Goal: Check status: Check status

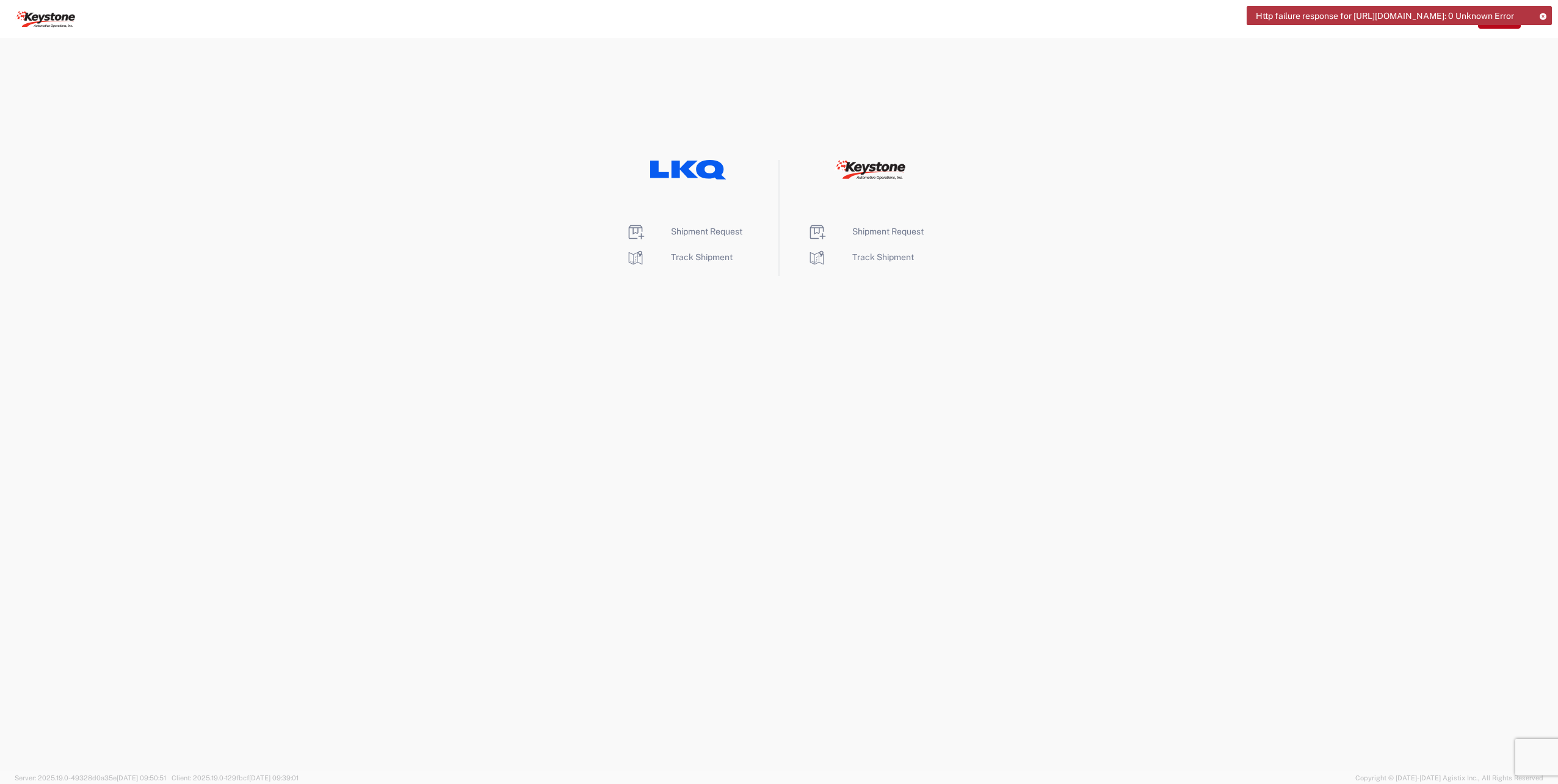
click at [1545, 13] on icon at bounding box center [1543, 15] width 9 height 7
click at [1534, 18] on icon "button" at bounding box center [1537, 18] width 20 height 20
click at [1487, 54] on link "Home" at bounding box center [1490, 56] width 115 height 24
click at [1459, 15] on icon at bounding box center [1462, 18] width 20 height 20
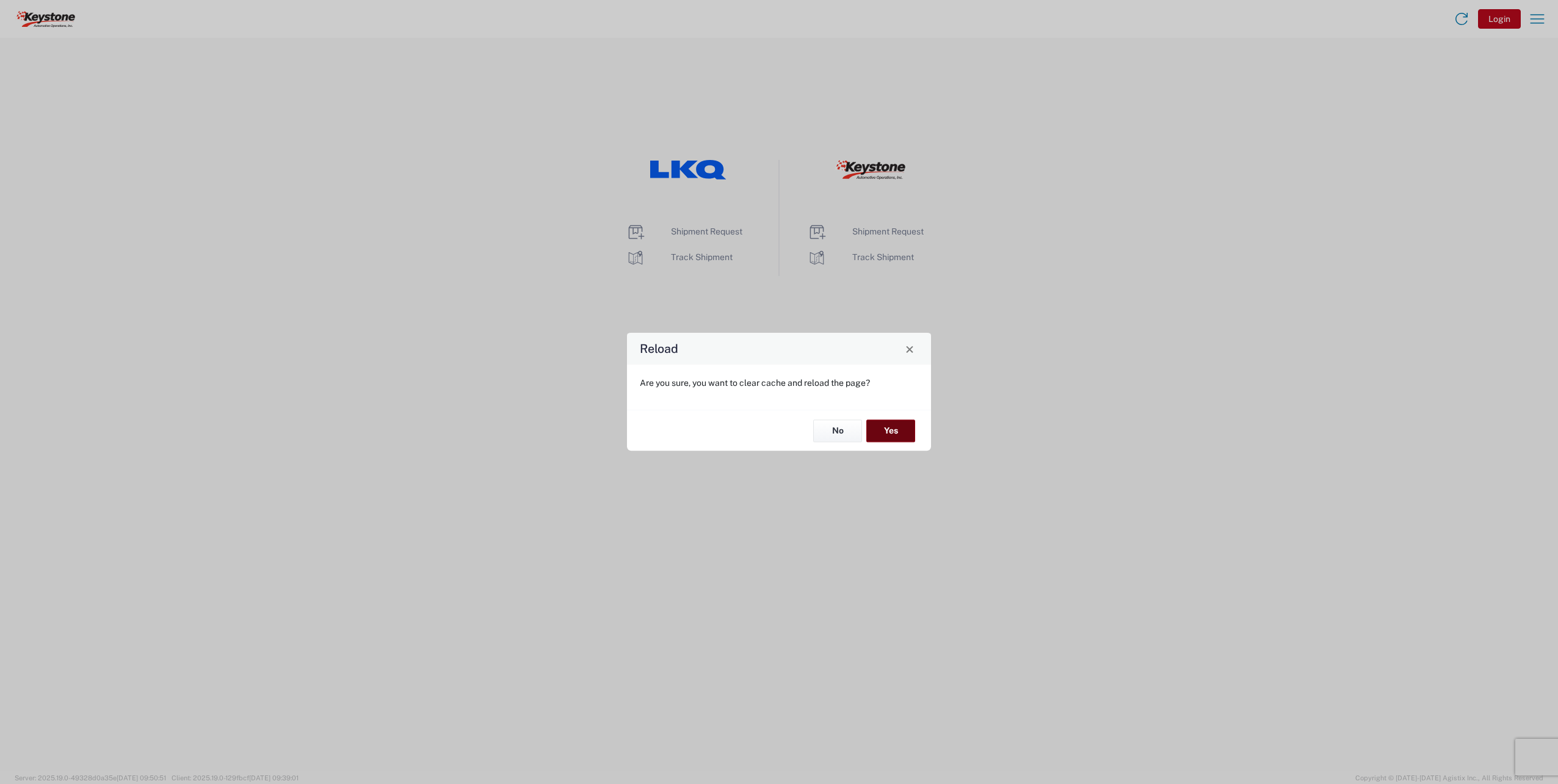
click at [899, 439] on button "Yes" at bounding box center [891, 430] width 49 height 23
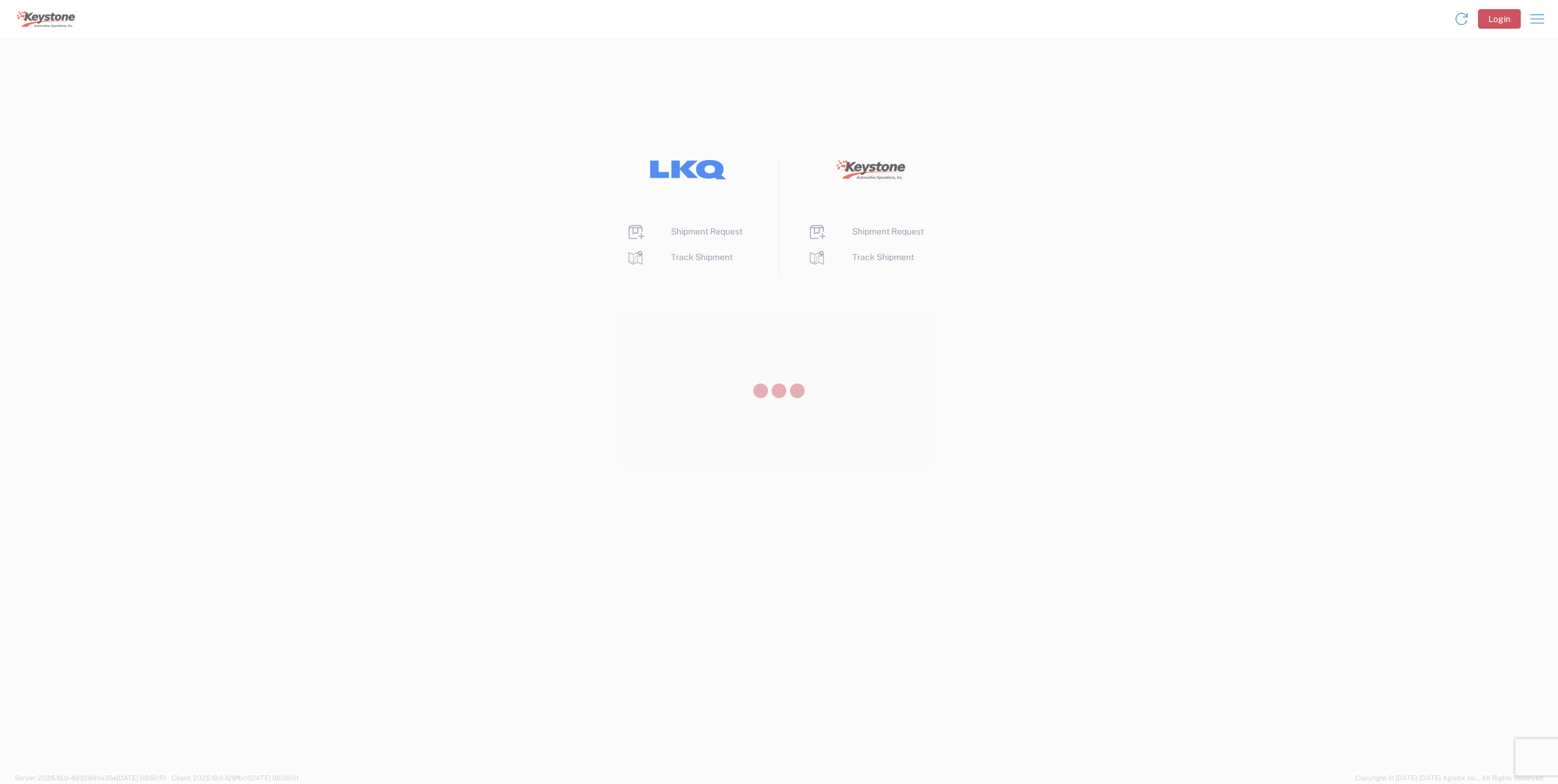
click at [885, 236] on div at bounding box center [779, 392] width 1558 height 784
click at [1542, 13] on icon at bounding box center [1543, 15] width 9 height 7
click at [897, 232] on span "Shipment Request" at bounding box center [888, 231] width 71 height 10
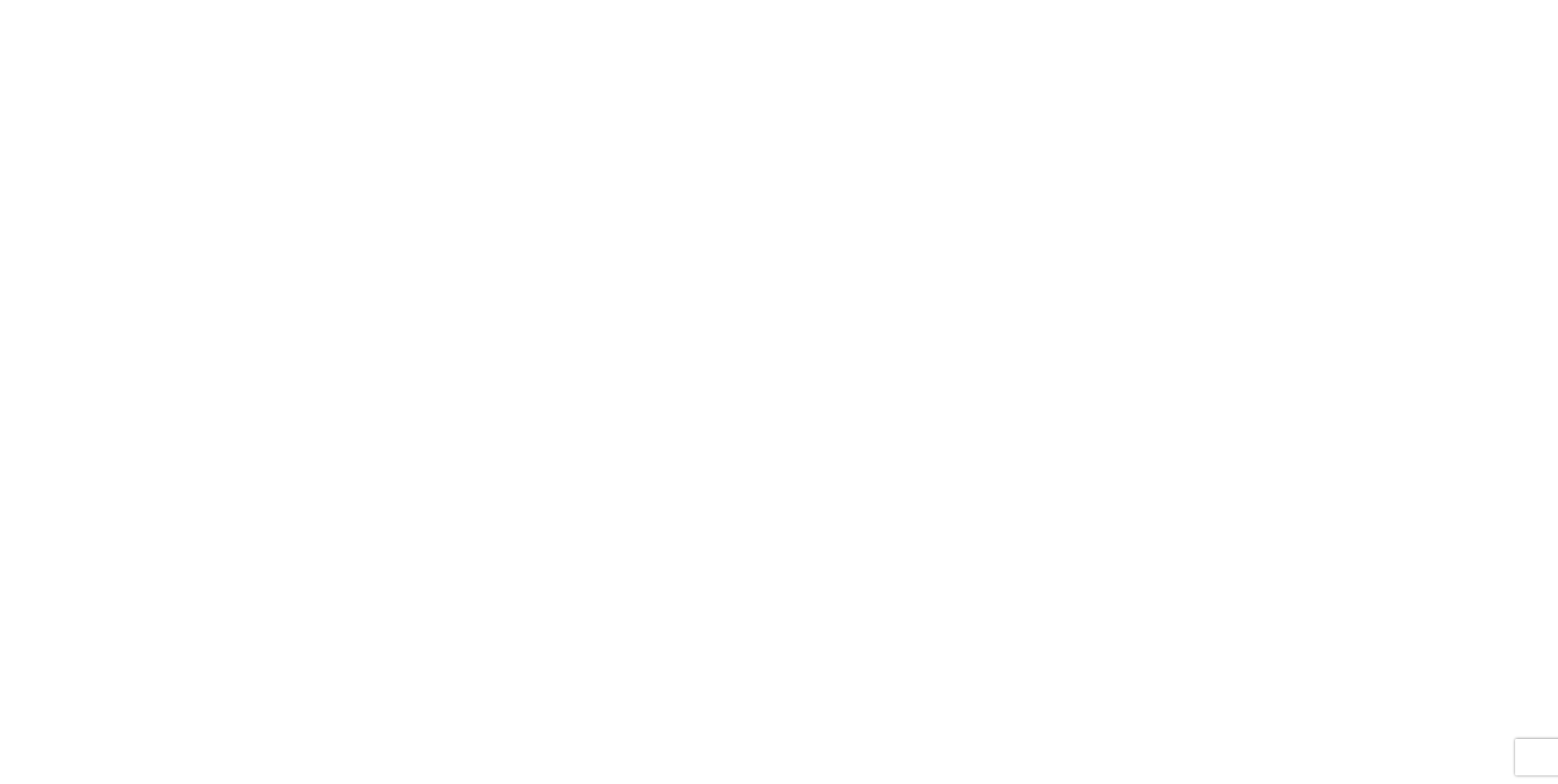
select select "FULL"
select select "LBS"
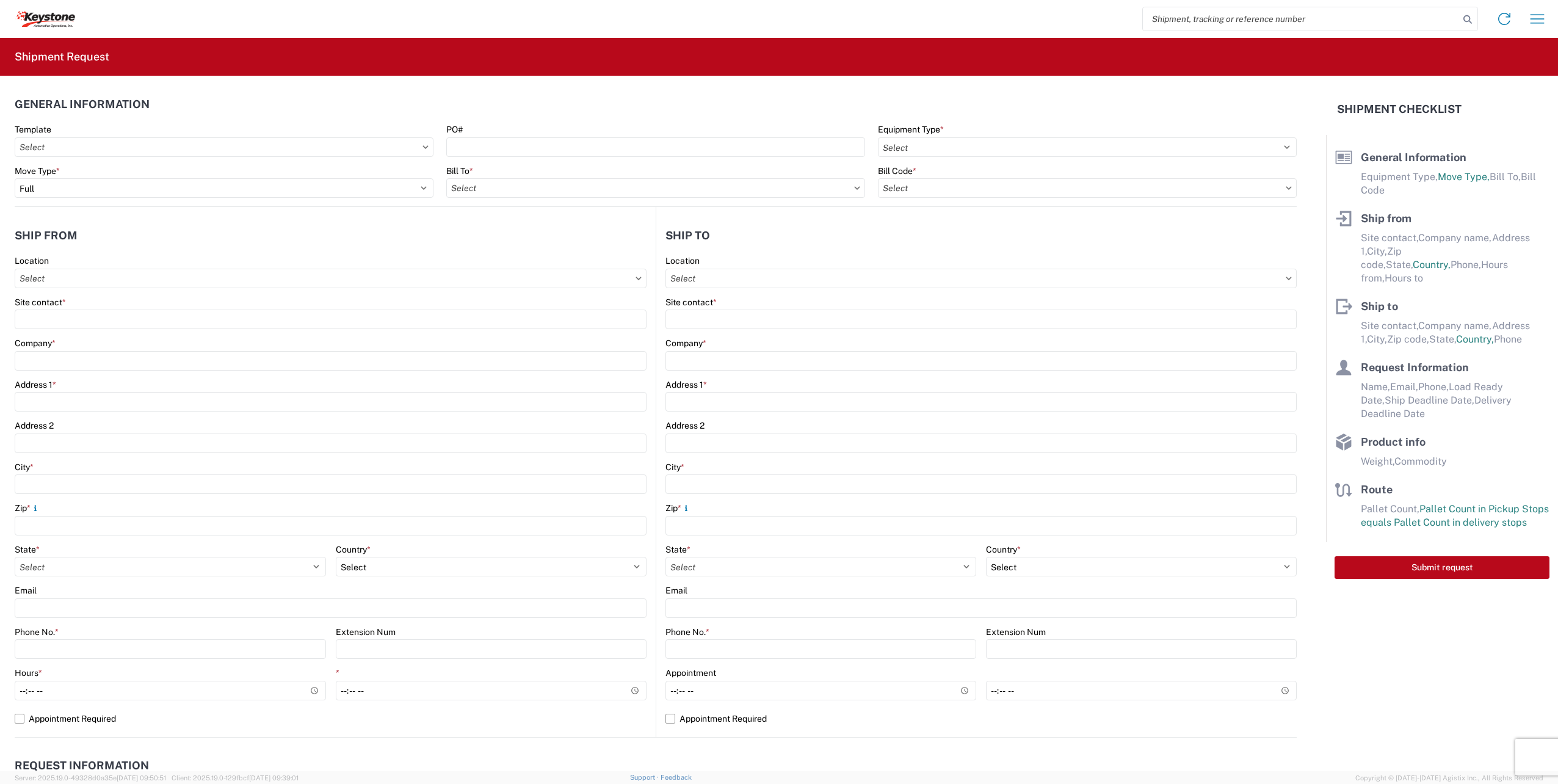
click at [1298, 20] on input "search" at bounding box center [1301, 19] width 316 height 24
paste input "56837366"
type input "56837366"
click at [1473, 20] on icon at bounding box center [1468, 19] width 17 height 17
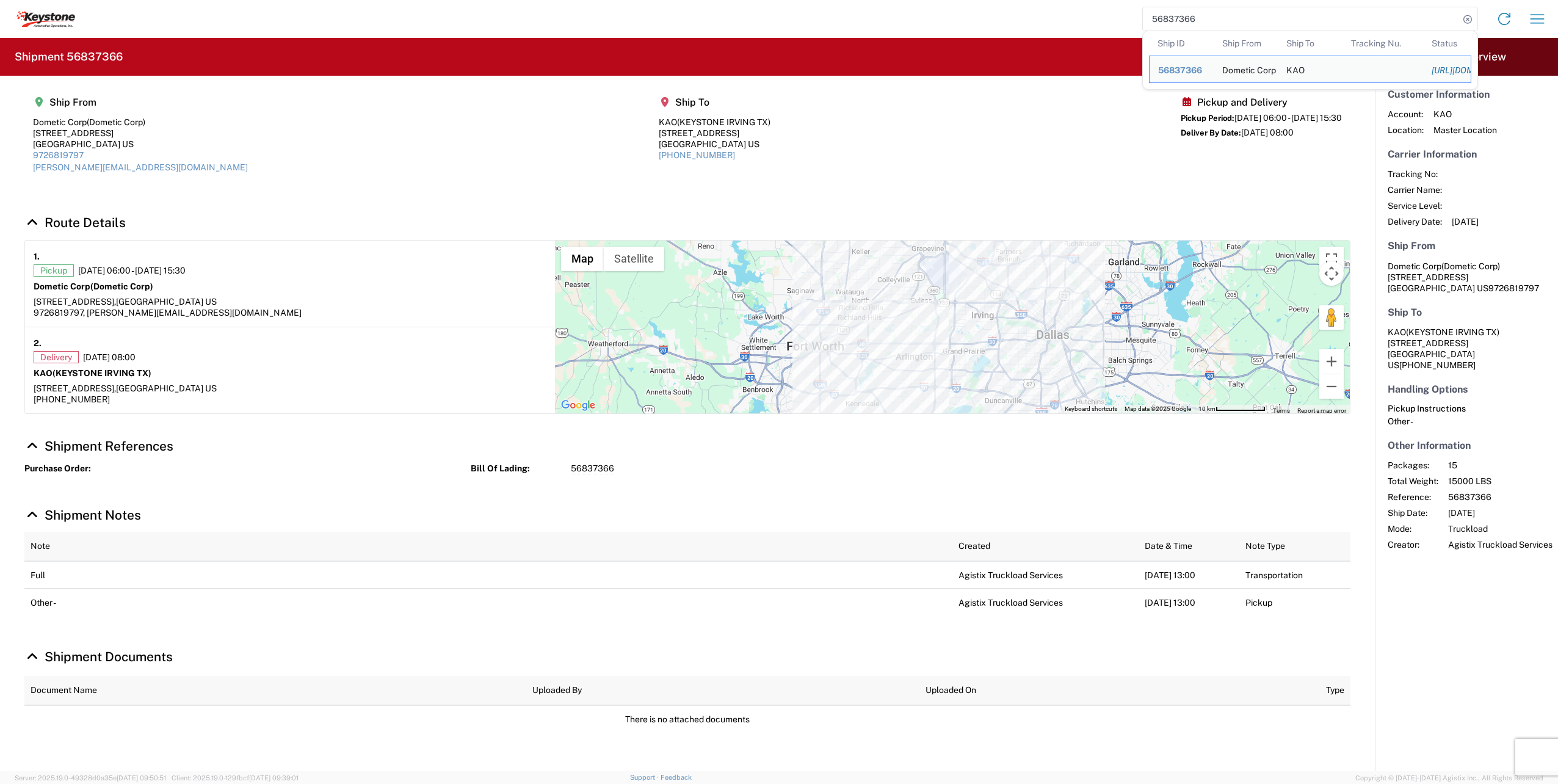
click at [38, 516] on icon at bounding box center [32, 514] width 16 height 13
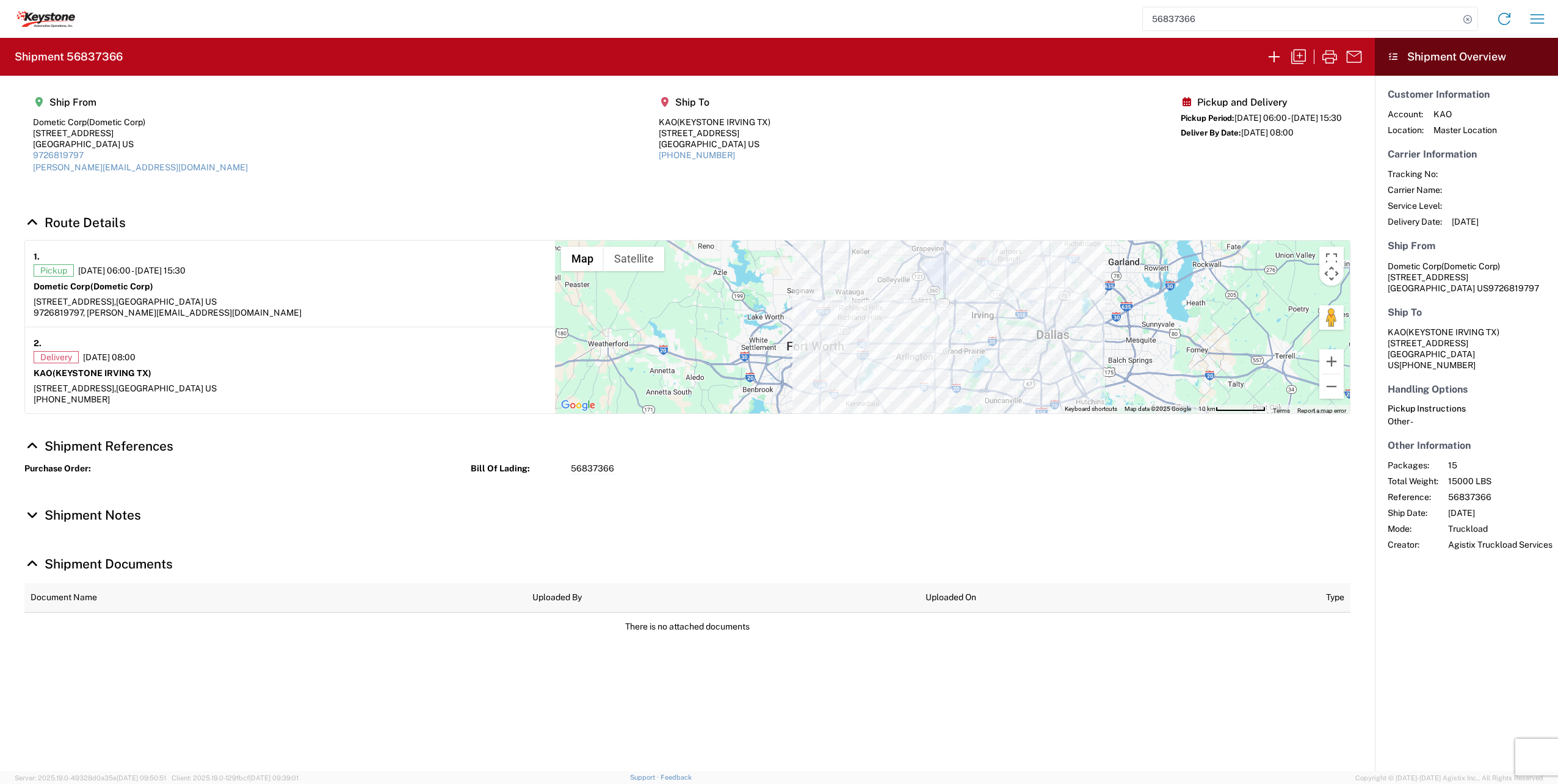
click at [38, 516] on icon at bounding box center [32, 514] width 16 height 13
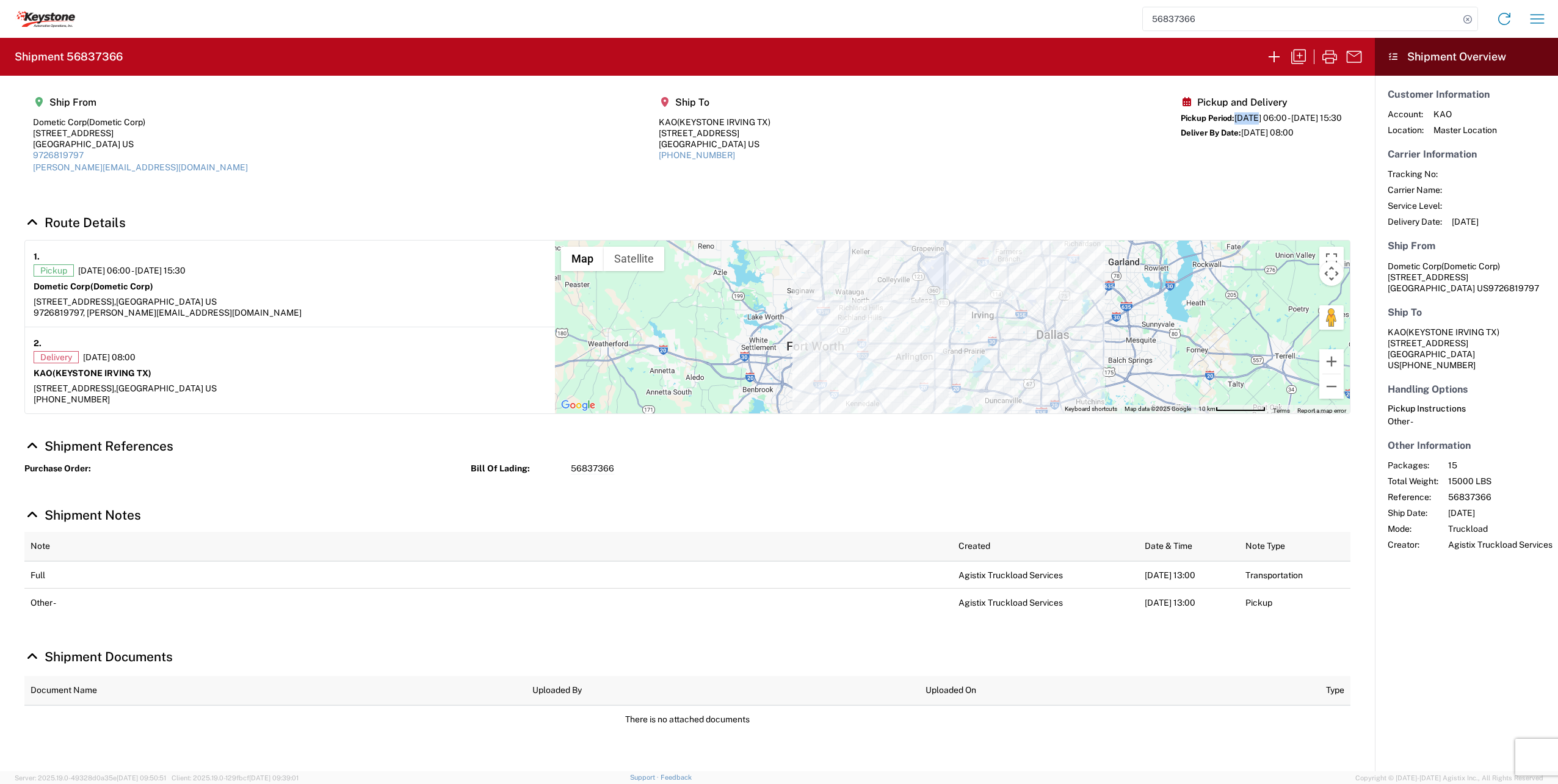
drag, startPoint x: 1194, startPoint y: 117, endPoint x: 1217, endPoint y: 113, distance: 23.3
click at [1217, 113] on div "Pickup Period: 09/19/2025 06:00 - 09/22/2025 15:30" at bounding box center [1261, 118] width 161 height 13
drag, startPoint x: 1217, startPoint y: 113, endPoint x: 1292, endPoint y: 116, distance: 75.1
click at [1292, 116] on span "09/19/2025 06:00 - 09/22/2025 15:30" at bounding box center [1288, 118] width 107 height 10
drag, startPoint x: 1292, startPoint y: 116, endPoint x: 1229, endPoint y: 128, distance: 64.1
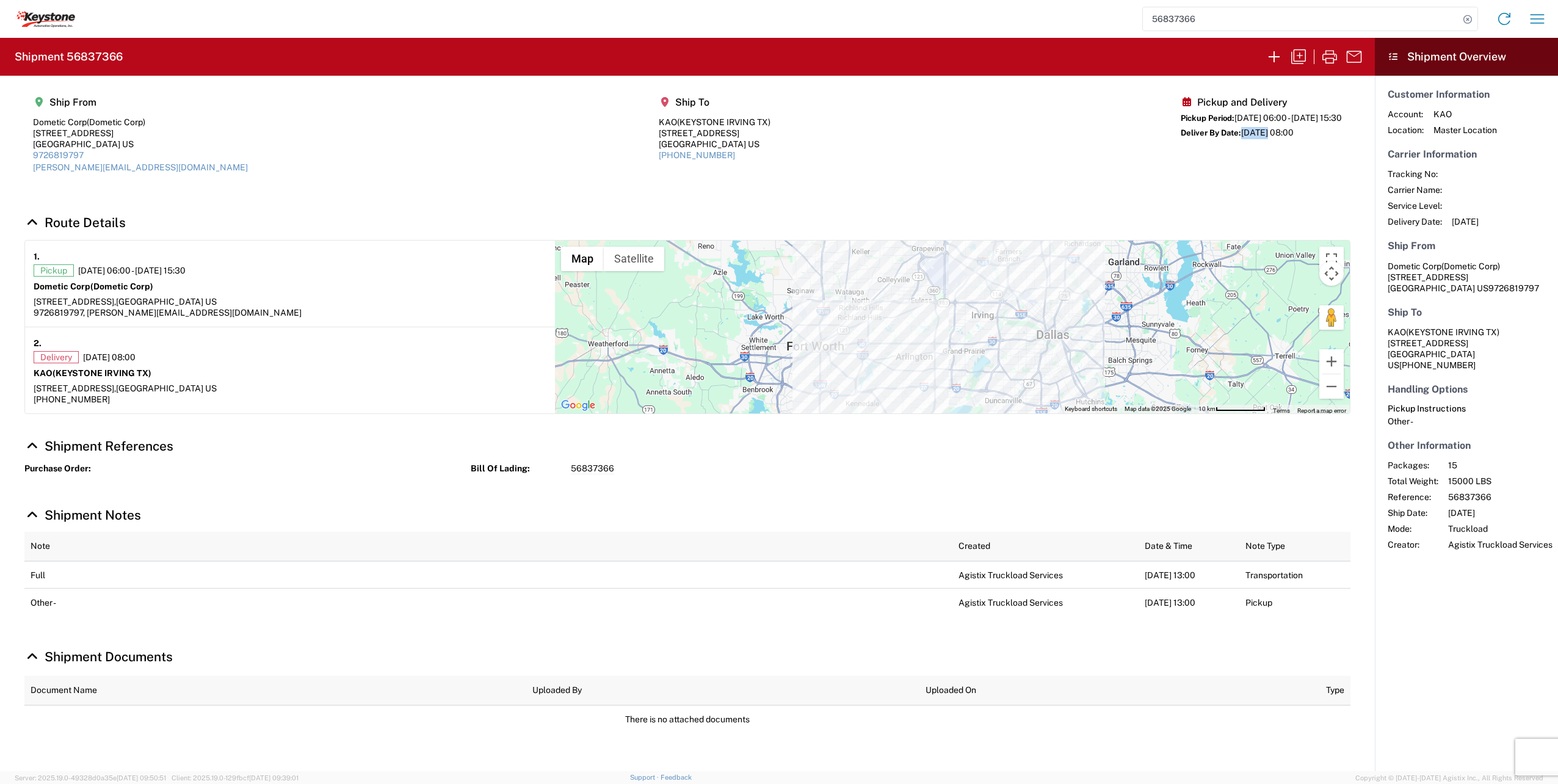
click at [1229, 128] on div "Deliver By Date: 09/22/2025 08:00" at bounding box center [1261, 133] width 161 height 13
drag, startPoint x: 1229, startPoint y: 128, endPoint x: 1346, endPoint y: 114, distance: 117.8
click at [1346, 114] on agx-shipment-main-routing-info "Ship From Dometic Corp (Dometic Corp) 2710 N Forum Dr, Grand Prairie,, TX 75052…" at bounding box center [687, 139] width 1326 height 102
drag, startPoint x: 1346, startPoint y: 114, endPoint x: 1309, endPoint y: 147, distance: 49.6
click at [1309, 147] on div "Pickup and Delivery Pickup Period: 09/19/2025 06:00 - 09/22/2025 15:30 Deliver …" at bounding box center [1261, 139] width 161 height 85
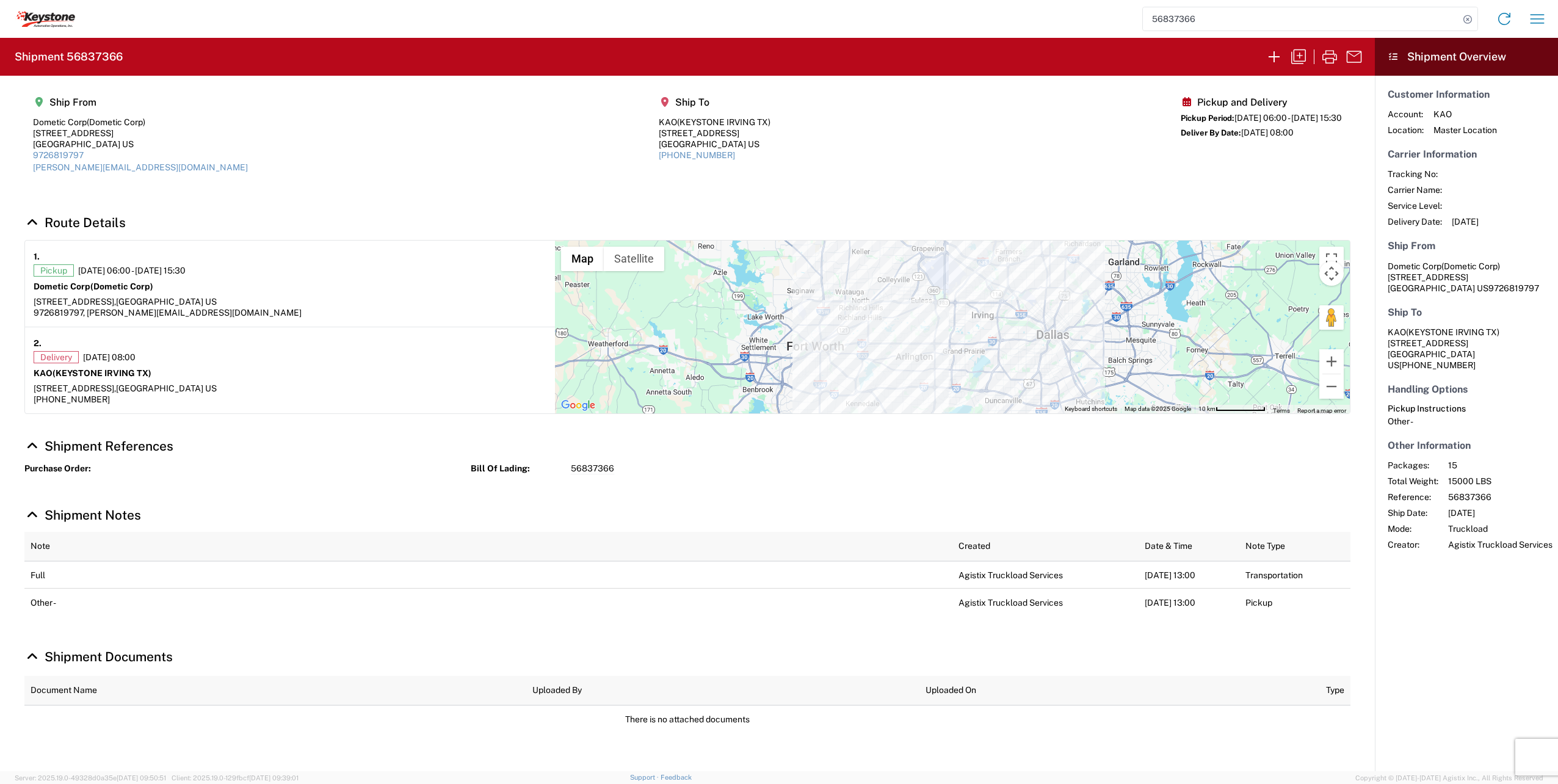
drag, startPoint x: 1200, startPoint y: 118, endPoint x: 1348, endPoint y: 115, distance: 148.0
click at [1348, 115] on agx-shipment-main-routing-info "Ship From Dometic Corp (Dometic Corp) 2710 N Forum Dr, Grand Prairie,, TX 75052…" at bounding box center [687, 139] width 1326 height 102
drag, startPoint x: 1196, startPoint y: 115, endPoint x: 1345, endPoint y: 112, distance: 149.0
click at [1345, 112] on agx-shipment-main-routing-info "Ship From Dometic Corp (Dometic Corp) 2710 N Forum Dr, Grand Prairie,, TX 75052…" at bounding box center [687, 139] width 1326 height 102
click at [931, 482] on div "Purchase Order: Bill Of Lading: 56837366" at bounding box center [688, 472] width 1339 height 20
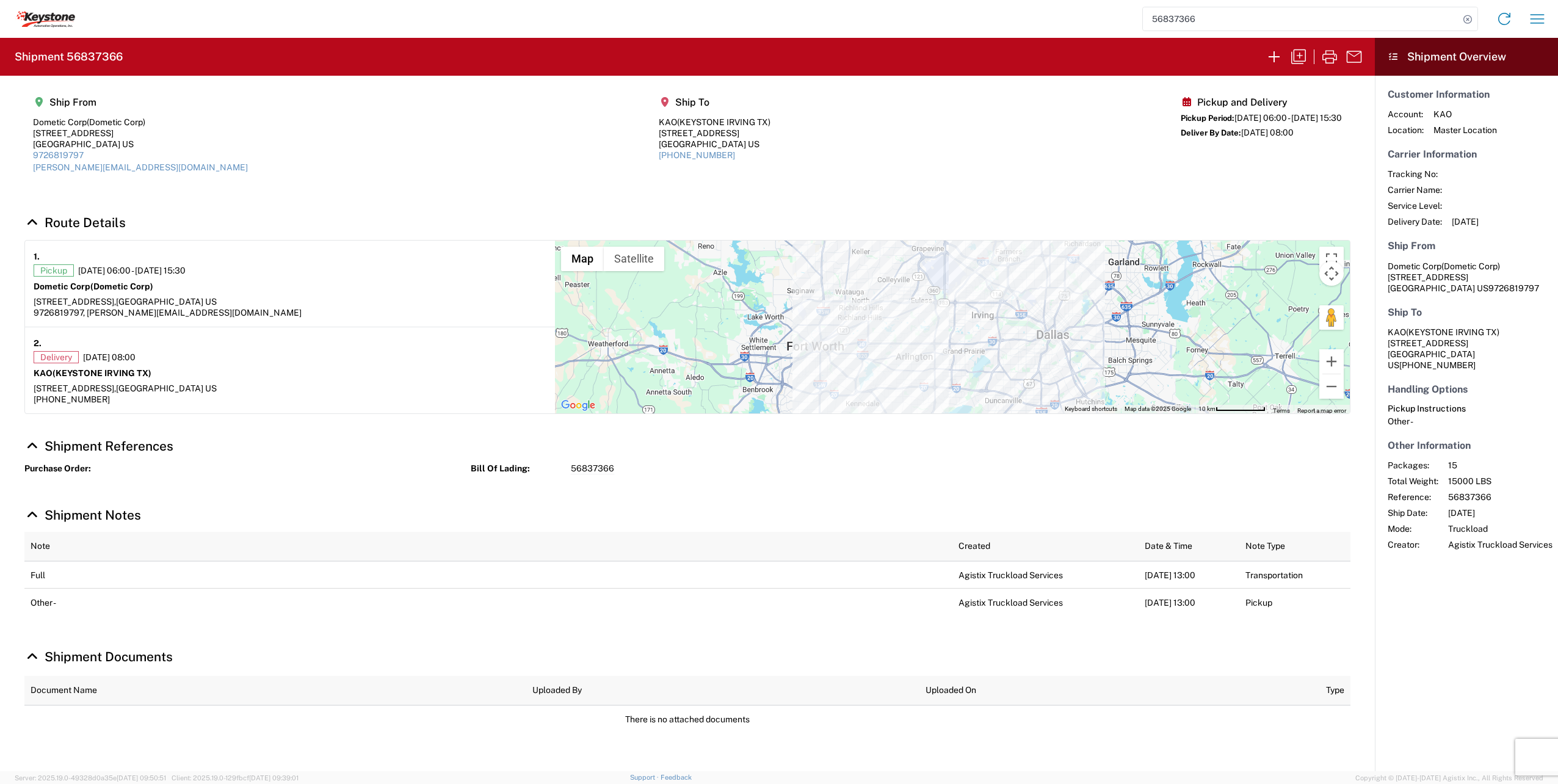
drag, startPoint x: 1198, startPoint y: 116, endPoint x: 1356, endPoint y: 112, distance: 158.1
click at [1356, 112] on section "Ship From Dometic Corp (Dometic Corp) 2710 N Forum Dr, Grand Prairie,, TX 75052…" at bounding box center [687, 139] width 1375 height 127
click at [1061, 497] on agx-collapsable-section "Shipment Notes Note Created Date & Time Note Type Full Agistix Truckload Servic…" at bounding box center [687, 566] width 1375 height 142
drag, startPoint x: 1198, startPoint y: 118, endPoint x: 1359, endPoint y: 116, distance: 161.0
click at [1359, 116] on section "Ship From Dometic Corp (Dometic Corp) 2710 N Forum Dr, Grand Prairie,, TX 75052…" at bounding box center [687, 139] width 1375 height 127
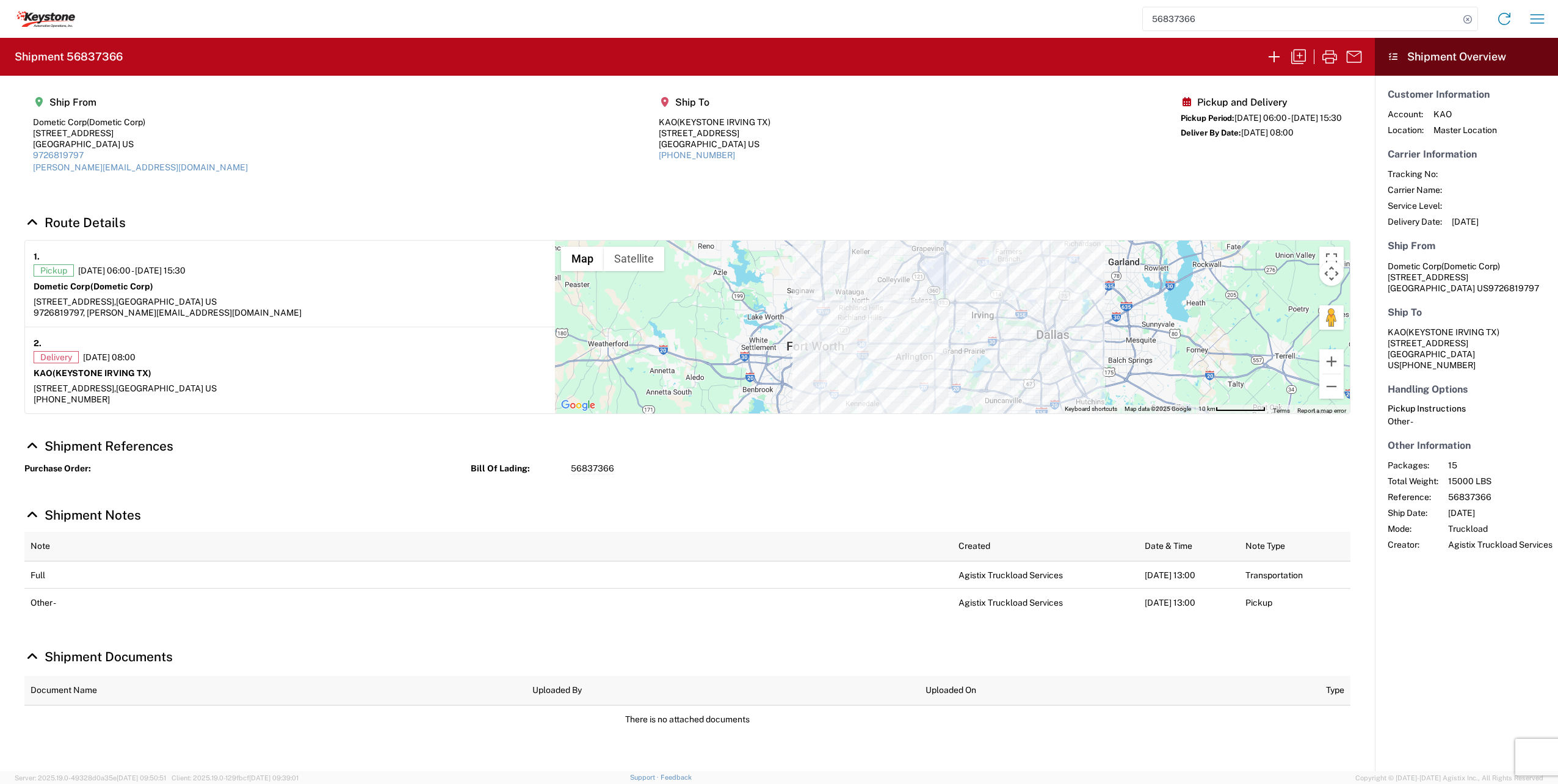
drag, startPoint x: 1202, startPoint y: 130, endPoint x: 1281, endPoint y: 133, distance: 79.1
click at [1281, 133] on div "Deliver By Date: 09/22/2025 08:00" at bounding box center [1261, 133] width 161 height 13
drag, startPoint x: 1281, startPoint y: 133, endPoint x: 1290, endPoint y: 147, distance: 16.6
click at [1290, 146] on div "Pickup and Delivery Pickup Period: 09/19/2025 06:00 - 09/22/2025 15:30 Deliver …" at bounding box center [1261, 139] width 161 height 85
